Goal: Task Accomplishment & Management: Complete application form

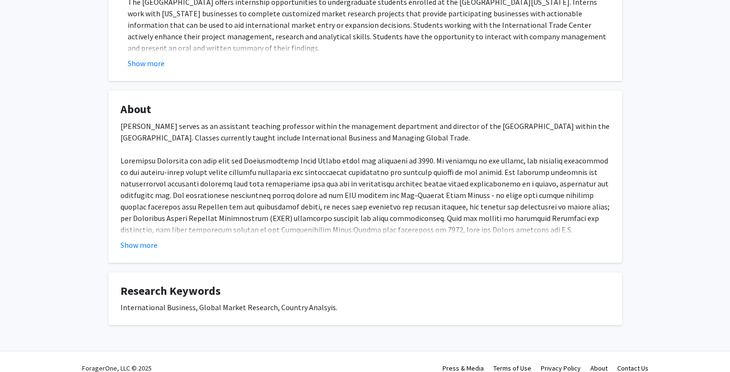
scroll to position [257, 0]
click at [127, 239] on button "Show more" at bounding box center [138, 245] width 37 height 12
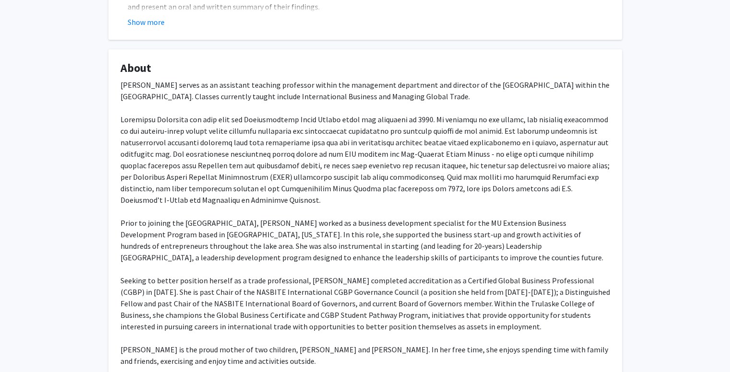
scroll to position [303, 0]
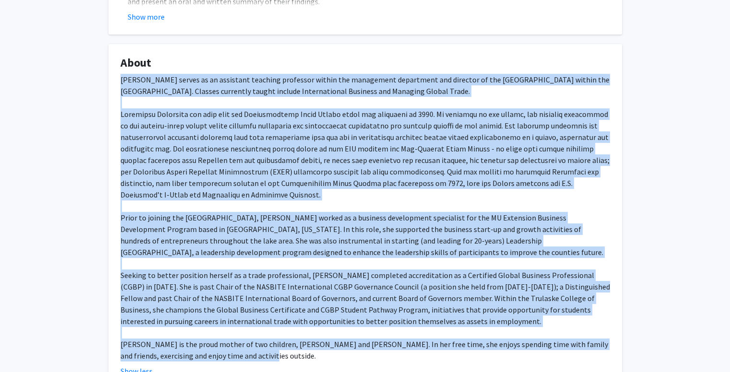
drag, startPoint x: 119, startPoint y: 66, endPoint x: 311, endPoint y: 340, distance: 334.3
click at [311, 340] on fg-card "About [PERSON_NAME] serves as an assistant teaching professor within the manage…" at bounding box center [365, 216] width 514 height 345
click at [292, 253] on div "[PERSON_NAME] serves as an assistant teaching professor within the management d…" at bounding box center [365, 218] width 490 height 288
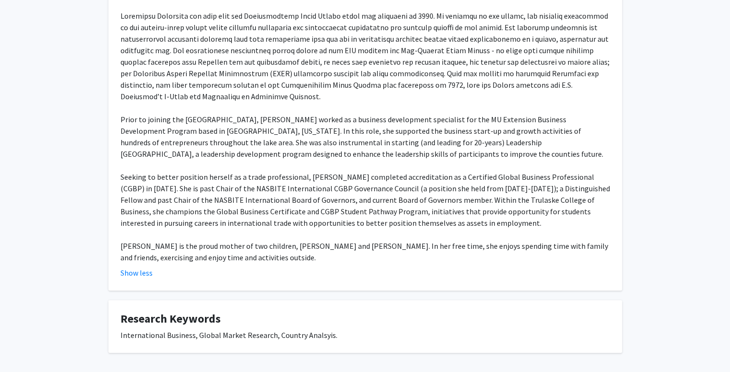
scroll to position [411, 0]
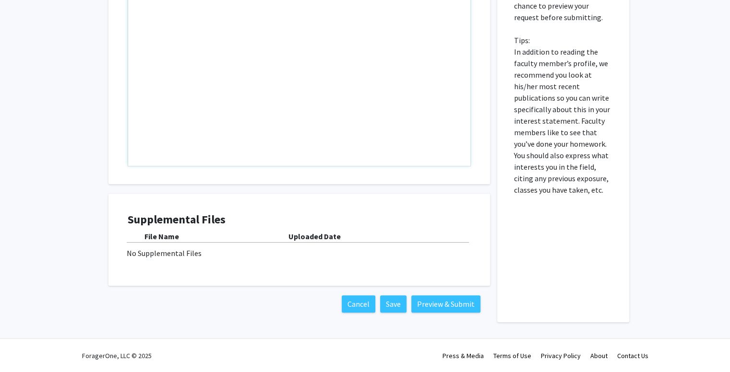
click at [389, 137] on div "Note to users with screen readers: Please press Alt+0 or Option+0 to deactivate…" at bounding box center [299, 56] width 342 height 220
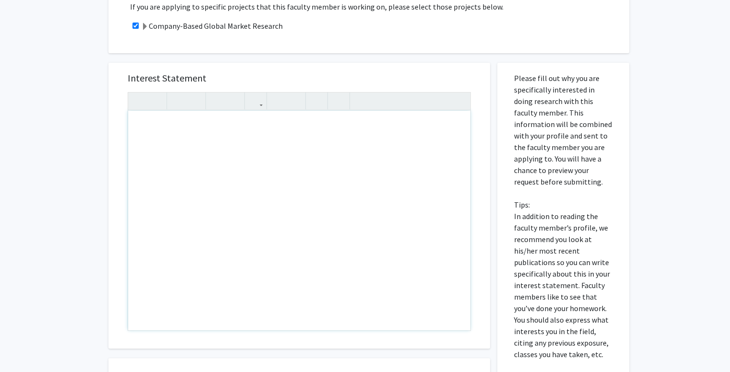
scroll to position [233, 0]
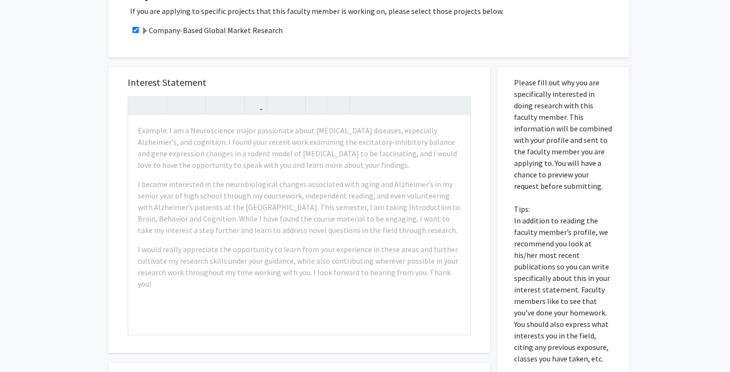
click at [571, 192] on p "Please fill out why you are specifically interested in doing research with this…" at bounding box center [563, 221] width 98 height 288
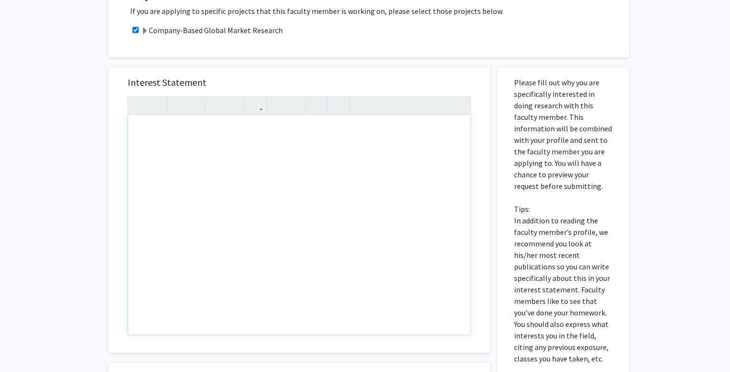
drag, startPoint x: 138, startPoint y: 129, endPoint x: 260, endPoint y: 204, distance: 143.3
click at [234, 221] on div "Note to users with screen readers: Please press Alt+0 or Option+0 to deactivate…" at bounding box center [299, 225] width 342 height 220
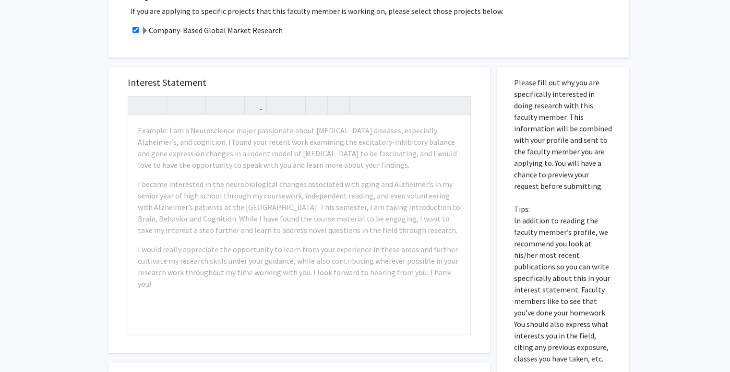
click at [86, 252] on div "All Requests Request for [PERSON_NAME] Request for [PERSON_NAME] Departments: M…" at bounding box center [365, 157] width 730 height 712
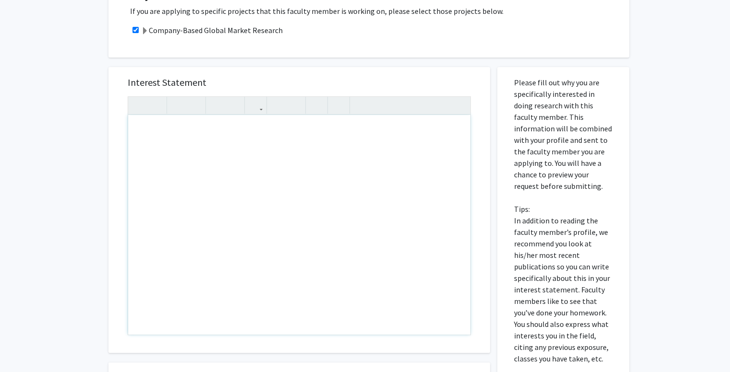
click at [187, 293] on div "Note to users with screen readers: Please press Alt+0 or Option+0 to deactivate…" at bounding box center [299, 225] width 342 height 220
paste div "Note to users with screen readers: Please press Alt+0 or Option+0 to deactivate…"
type textarea "<p>I am a freshman at [GEOGRAPHIC_DATA] majoring in [Your Major], with a 35 ACT…"
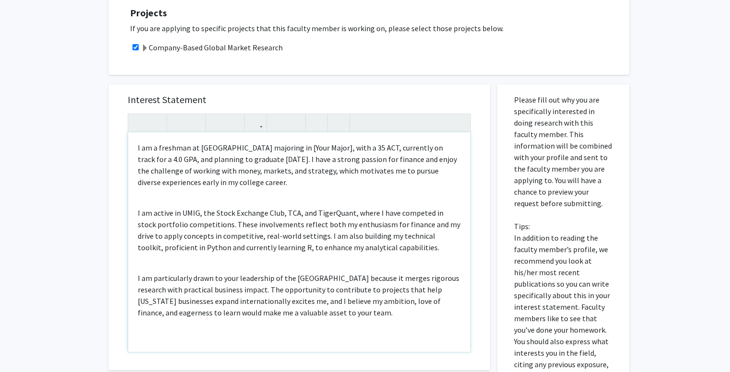
scroll to position [211, 0]
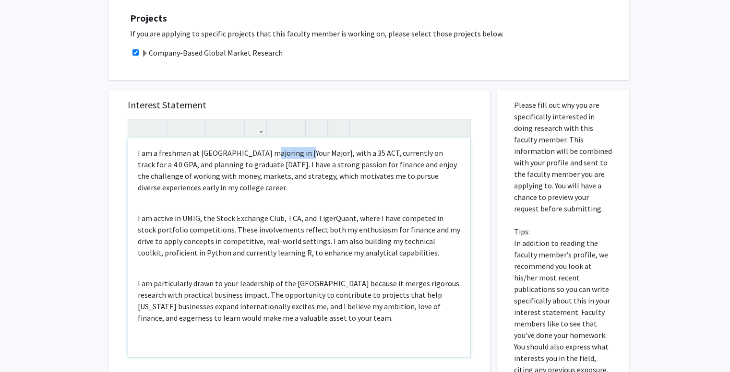
drag, startPoint x: 298, startPoint y: 155, endPoint x: 260, endPoint y: 148, distance: 38.5
click at [260, 148] on p "I am a freshman at [GEOGRAPHIC_DATA] majoring in [Your Major], with a 35 ACT, c…" at bounding box center [299, 170] width 323 height 46
type textarea "<p>I am a freshman at [GEOGRAPHIC_DATA] majoring in finance, with a 35 ACT, cur…"
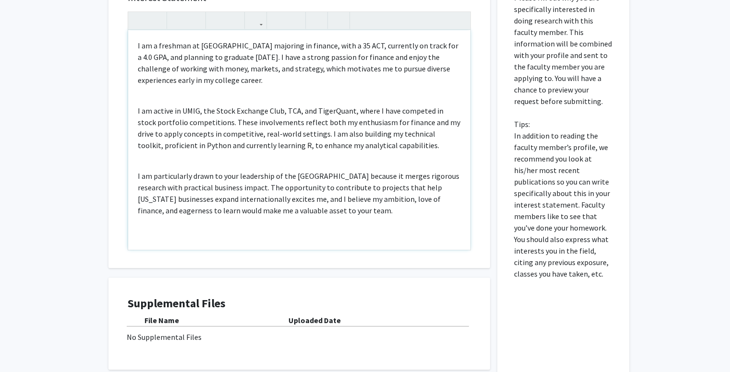
scroll to position [319, 0]
click at [325, 189] on p "I am particularly drawn to your leadership of the [GEOGRAPHIC_DATA] because it …" at bounding box center [299, 193] width 323 height 46
click at [355, 206] on p "I am particularly drawn to your leadership of the [GEOGRAPHIC_DATA] because it …" at bounding box center [299, 193] width 323 height 46
click at [171, 177] on p "I am particularly drawn to your leadership of the [GEOGRAPHIC_DATA] because it …" at bounding box center [299, 193] width 323 height 46
click at [0, 0] on div "Ignore Don't show again" at bounding box center [0, 0] width 0 height 0
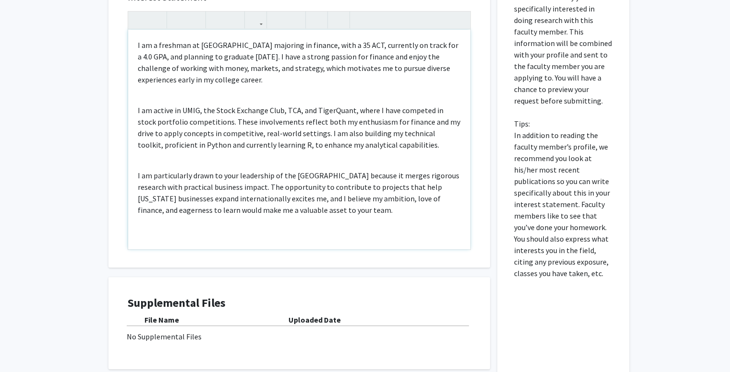
click at [371, 222] on div "I am a freshman at [GEOGRAPHIC_DATA] majoring in finance, with a 35 ACT, curren…" at bounding box center [299, 140] width 342 height 220
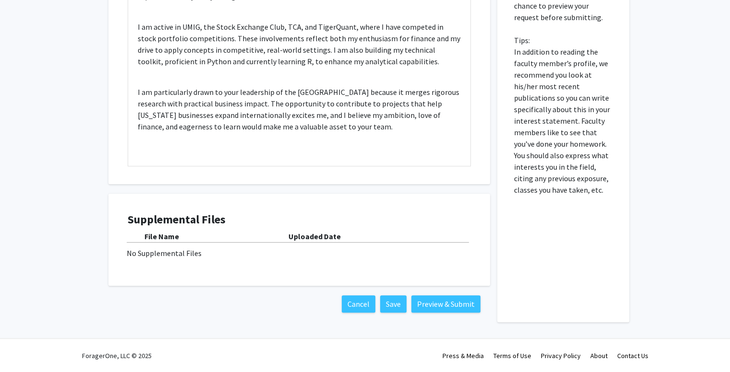
click at [209, 288] on div "Cancel Save Preview & Submit" at bounding box center [299, 304] width 382 height 36
click at [454, 304] on button "Preview & Submit" at bounding box center [445, 304] width 69 height 17
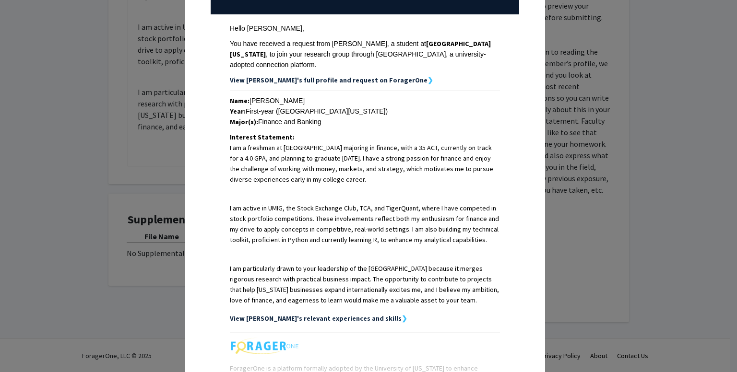
scroll to position [131, 0]
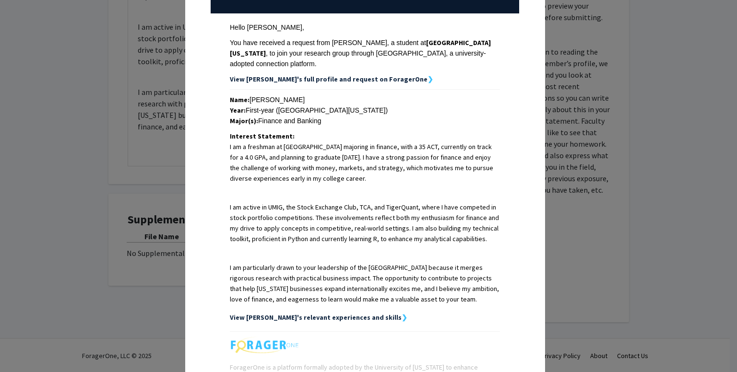
click at [352, 313] on strong "View [PERSON_NAME]'s relevant experiences and skills" at bounding box center [316, 317] width 172 height 9
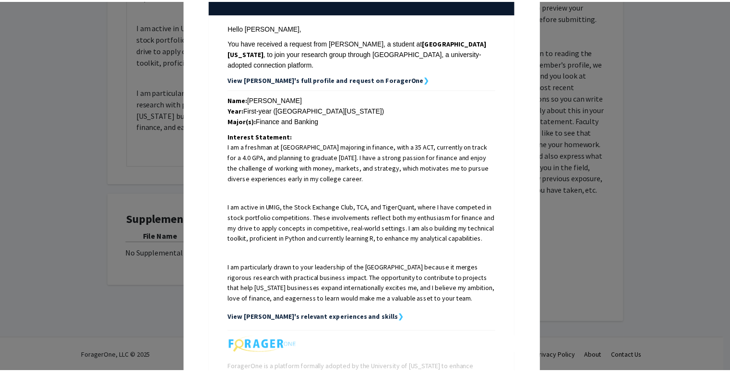
scroll to position [226, 0]
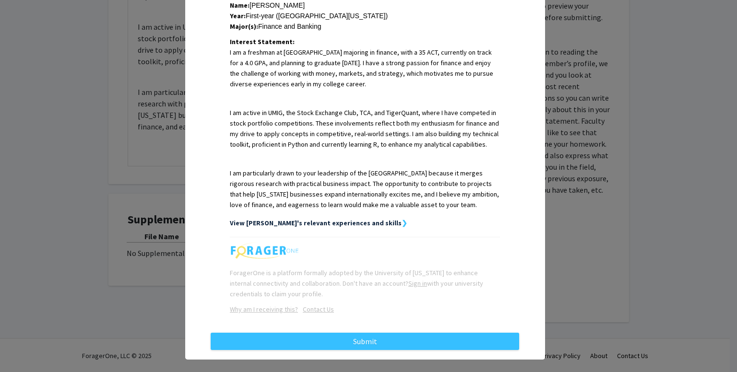
click at [326, 219] on strong "View [PERSON_NAME]'s relevant experiences and skills" at bounding box center [316, 223] width 172 height 9
click at [357, 219] on strong "View [PERSON_NAME]'s relevant experiences and skills" at bounding box center [316, 223] width 172 height 9
click at [366, 218] on div "View [PERSON_NAME]'s relevant experiences and skills ❯" at bounding box center [365, 223] width 270 height 11
click at [363, 218] on div "View [PERSON_NAME]'s relevant experiences and skills ❯" at bounding box center [365, 223] width 270 height 11
click at [546, 195] on div "Request Preview × Below is a copy of the request that you are submitting to [PE…" at bounding box center [368, 186] width 737 height 372
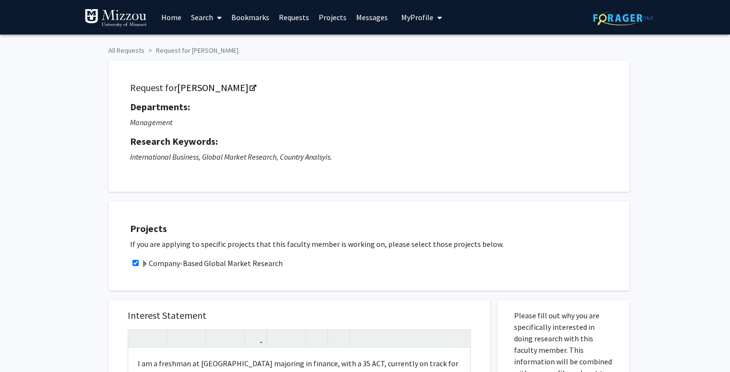
scroll to position [402, 0]
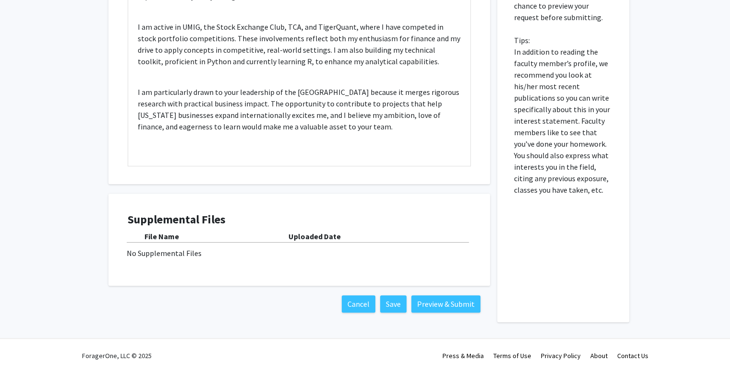
click at [159, 250] on div "No Supplemental Files" at bounding box center [299, 254] width 345 height 12
click at [392, 297] on button "Save" at bounding box center [393, 304] width 26 height 17
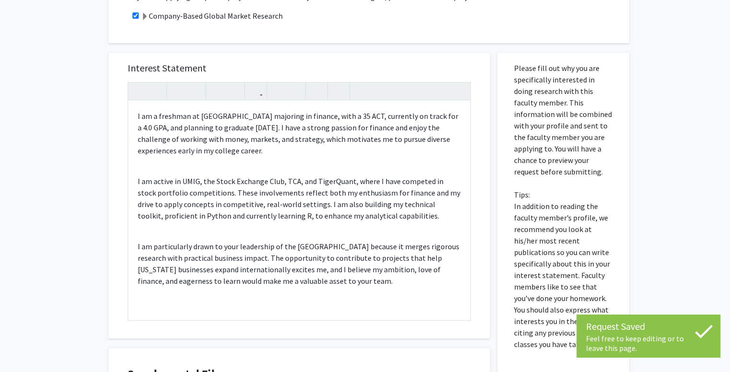
scroll to position [402, 0]
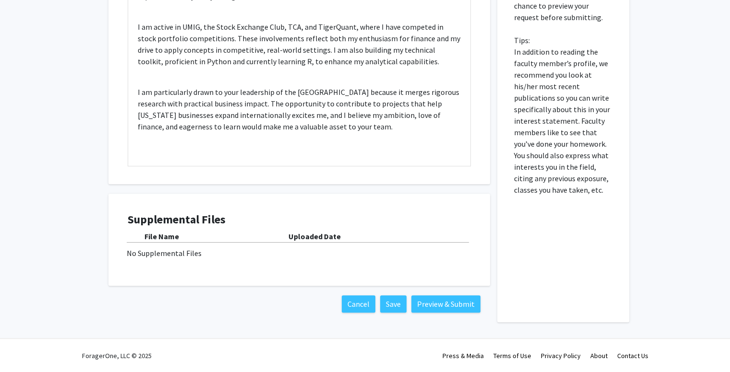
click at [174, 260] on div "Supplemental Files File Name Uploaded Date No Supplemental Files" at bounding box center [299, 240] width 343 height 54
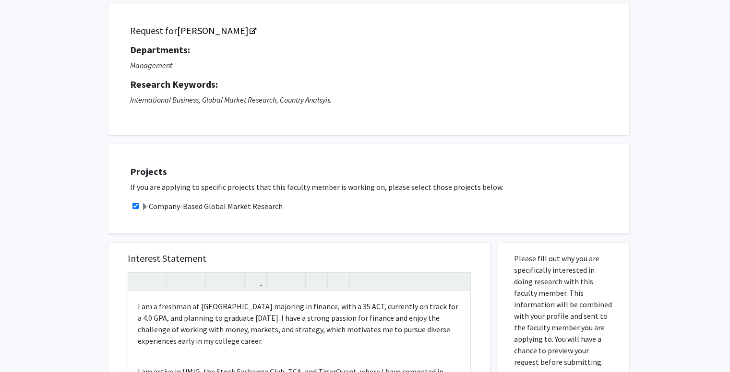
scroll to position [0, 0]
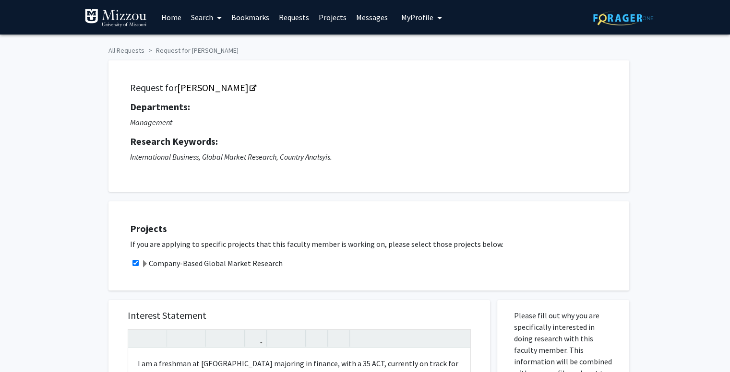
click at [411, 12] on span "My Profile" at bounding box center [417, 17] width 32 height 10
click at [439, 47] on span "[PERSON_NAME]" at bounding box center [461, 44] width 58 height 11
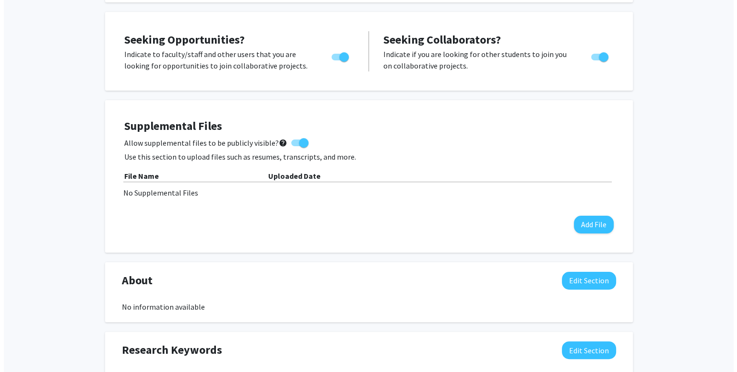
scroll to position [169, 0]
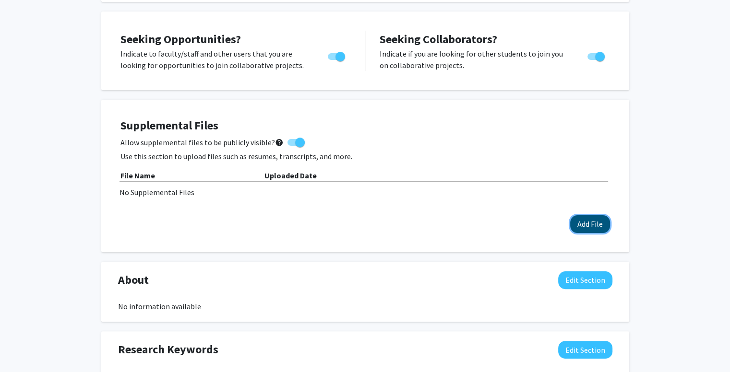
click at [582, 223] on button "Add File" at bounding box center [590, 224] width 40 height 18
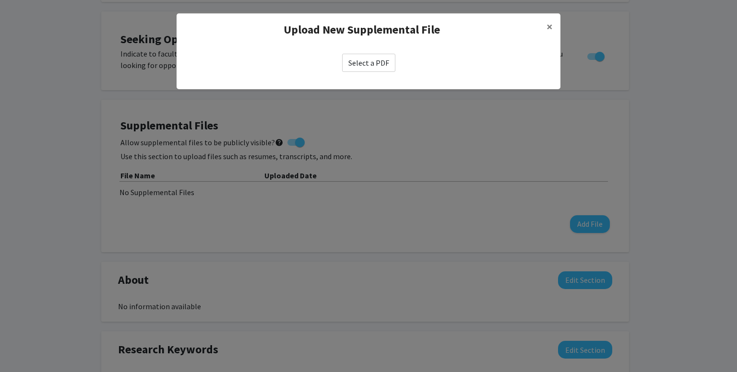
click at [378, 64] on label "Select a PDF" at bounding box center [368, 63] width 53 height 18
click at [0, 0] on input "Select a PDF" at bounding box center [0, 0] width 0 height 0
click at [678, 89] on modal-container "Upload New Supplemental File × Select a PDF" at bounding box center [368, 186] width 737 height 372
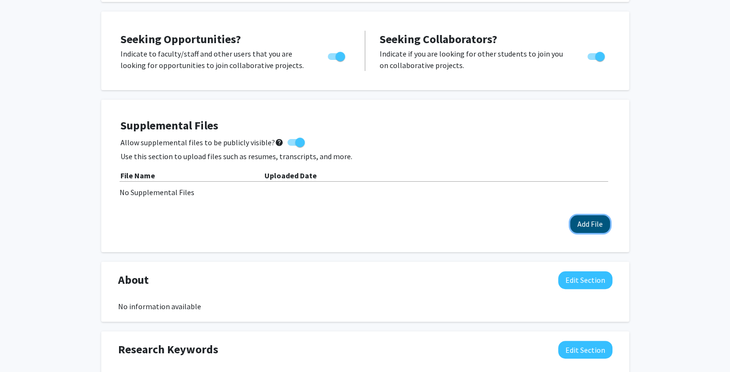
click at [588, 222] on button "Add File" at bounding box center [590, 224] width 40 height 18
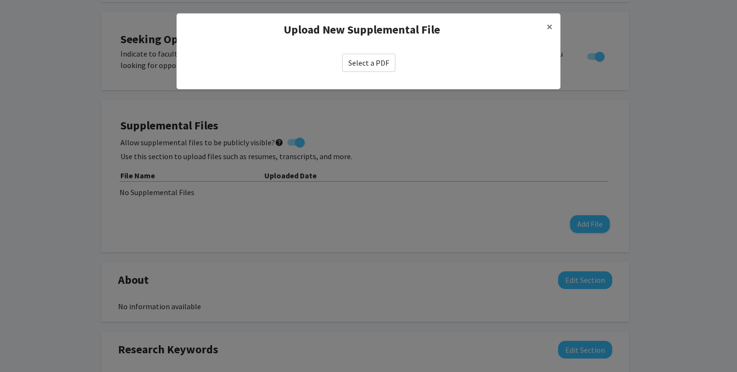
click at [375, 59] on label "Select a PDF" at bounding box center [368, 63] width 53 height 18
click at [0, 0] on input "Select a PDF" at bounding box center [0, 0] width 0 height 0
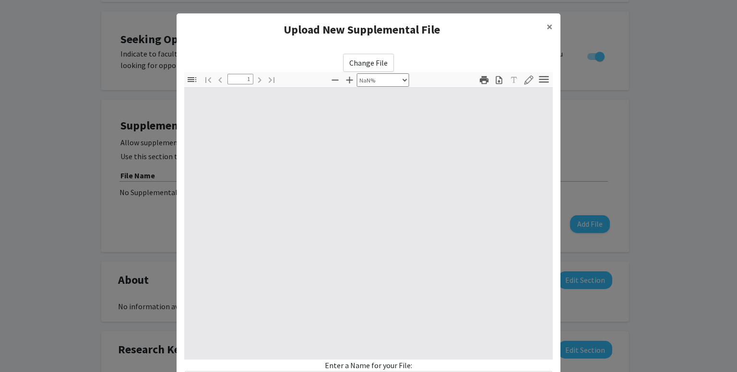
type input "0"
select select "custom"
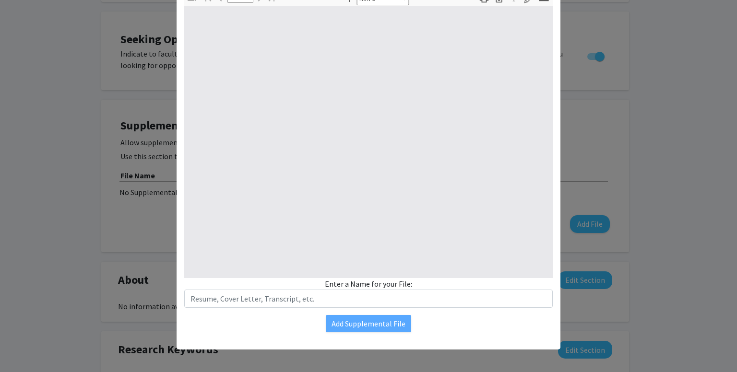
type input "1"
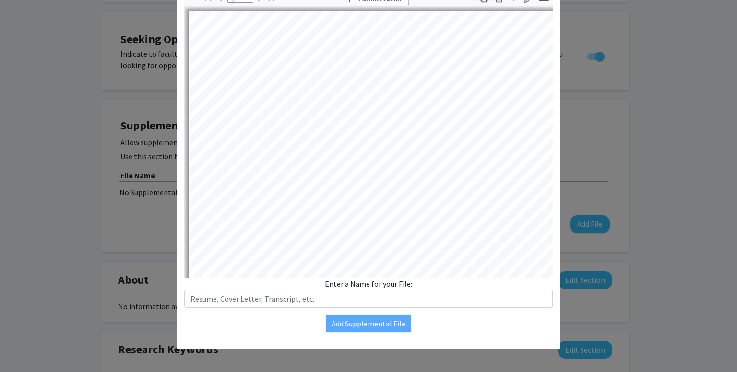
scroll to position [47, 0]
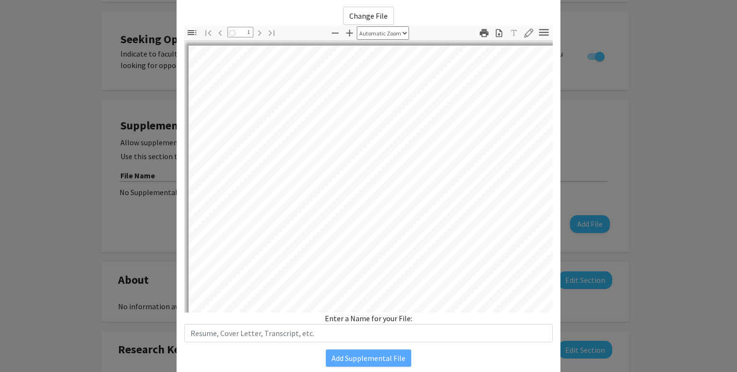
select select "auto"
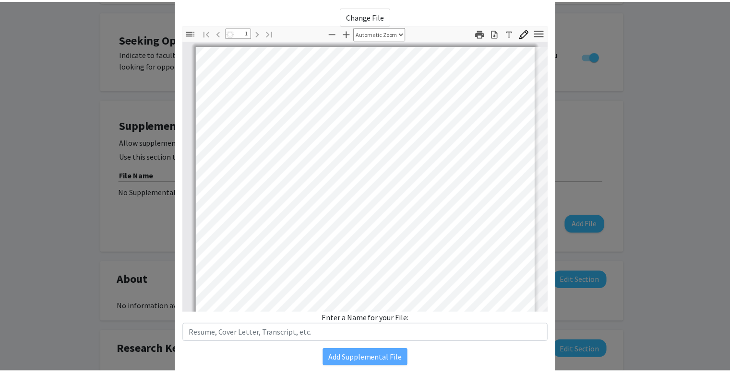
scroll to position [0, 0]
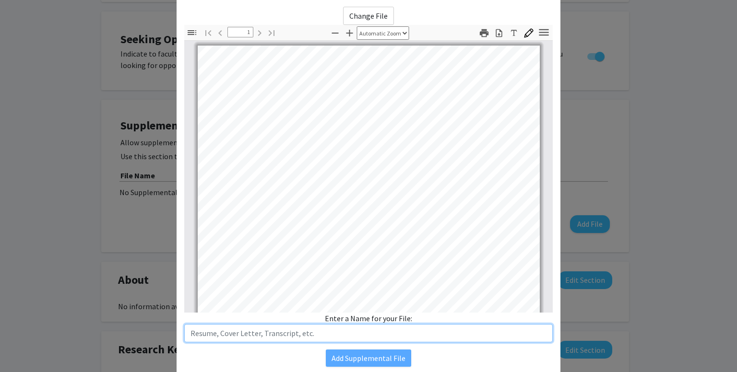
click at [314, 331] on input "text" at bounding box center [368, 333] width 369 height 18
type input "Resume"
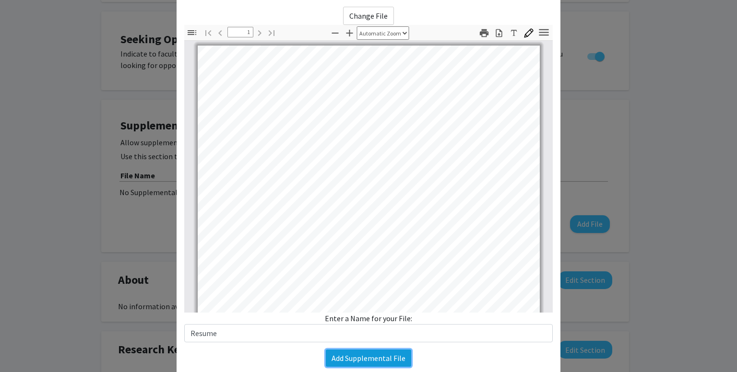
click at [336, 351] on button "Add Supplemental File" at bounding box center [368, 358] width 85 height 17
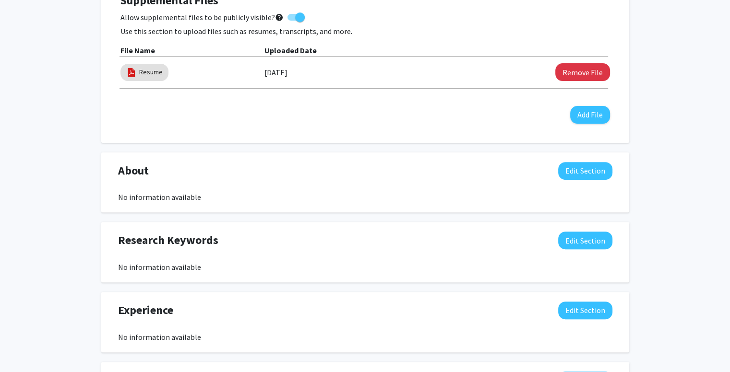
scroll to position [294, 0]
drag, startPoint x: 115, startPoint y: 170, endPoint x: 190, endPoint y: 171, distance: 74.9
click at [190, 171] on div "About Edit Section" at bounding box center [365, 174] width 509 height 22
